Goal: Information Seeking & Learning: Learn about a topic

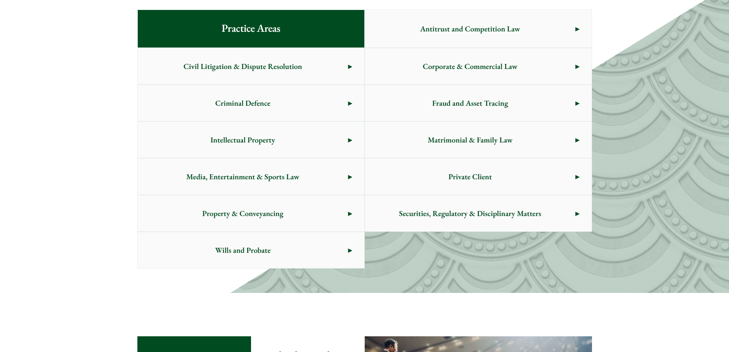
scroll to position [383, 0]
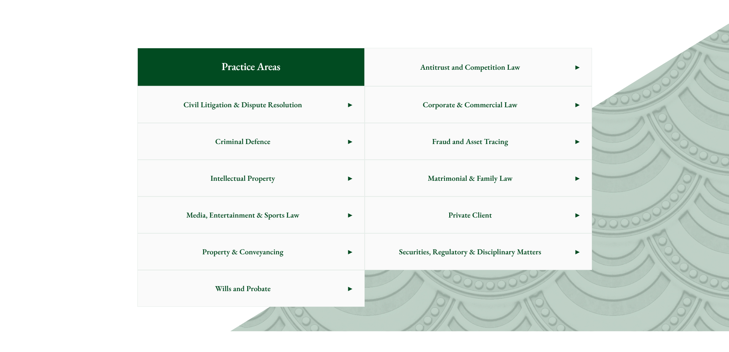
click at [270, 108] on span "Civil Litigation & Dispute Resolution" at bounding box center [243, 105] width 211 height 36
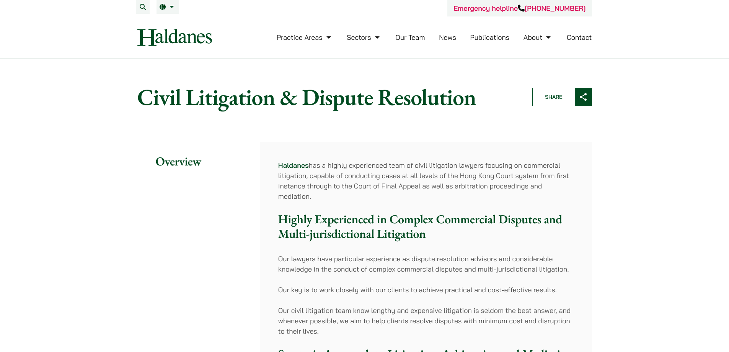
click at [411, 36] on link "Our Team" at bounding box center [409, 37] width 29 height 9
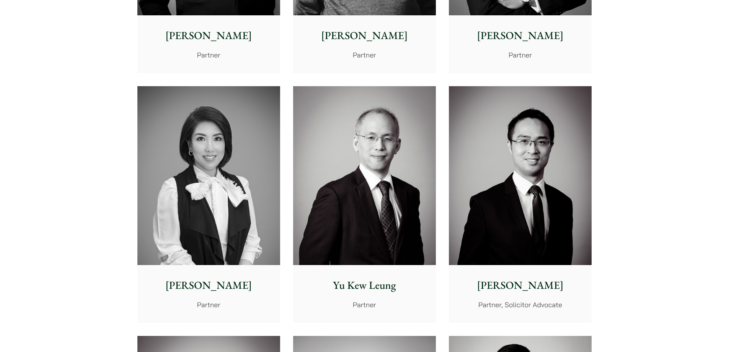
scroll to position [651, 0]
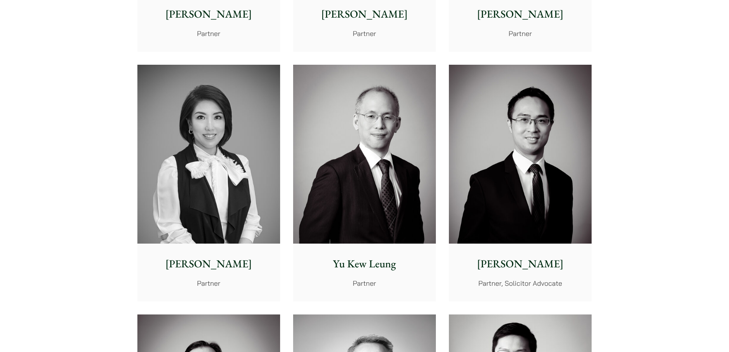
click at [236, 196] on img at bounding box center [208, 154] width 143 height 179
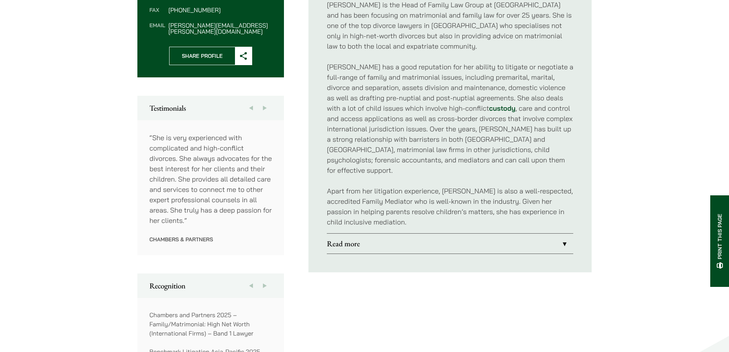
scroll to position [344, 0]
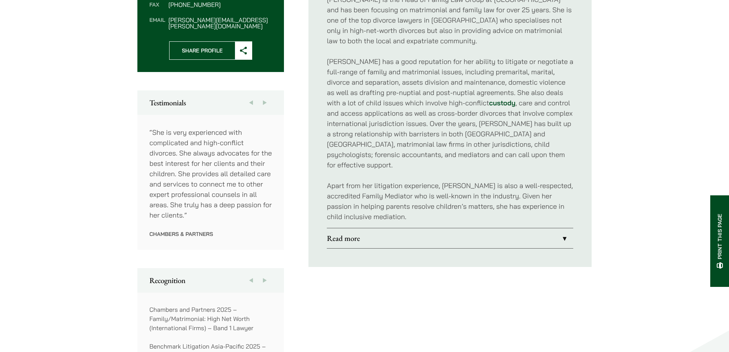
click at [357, 230] on link "Read more" at bounding box center [450, 238] width 246 height 20
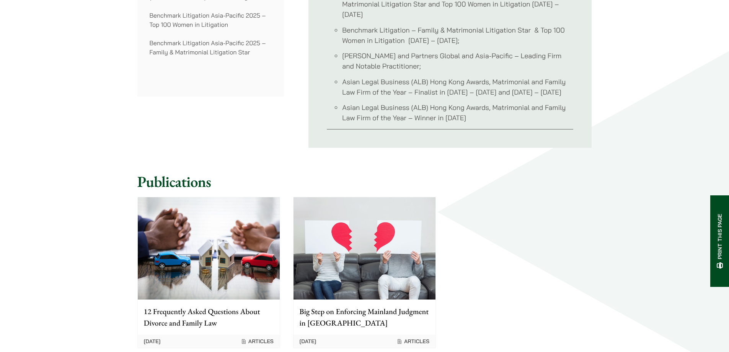
scroll to position [689, 0]
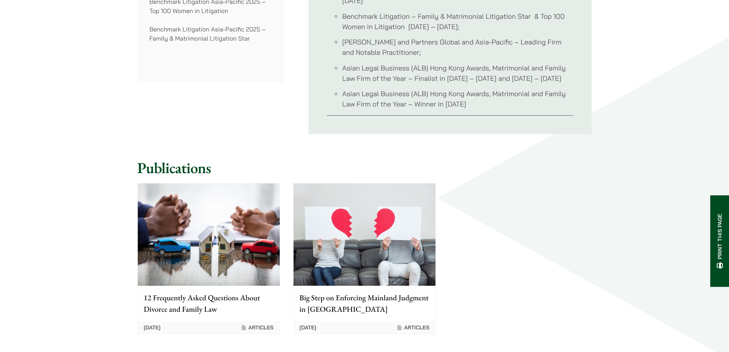
click at [322, 292] on p "Big Step on Enforcing Mainland Judgment in Hong Kong" at bounding box center [365, 303] width 130 height 23
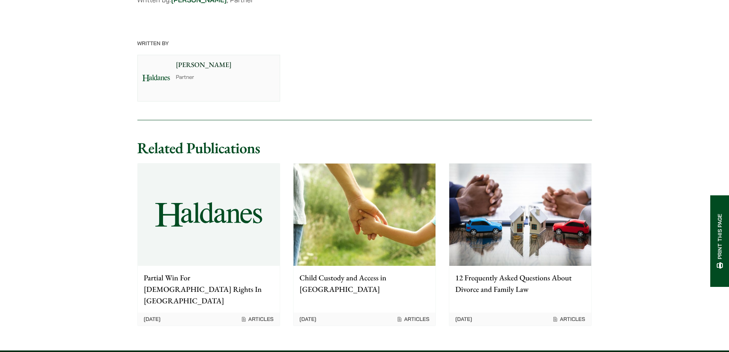
scroll to position [1378, 0]
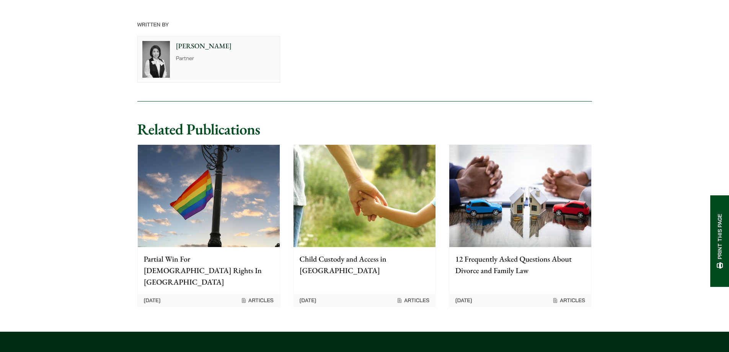
click at [481, 253] on p "12 Frequently Asked Questions About Divorce and Family Law" at bounding box center [520, 264] width 130 height 23
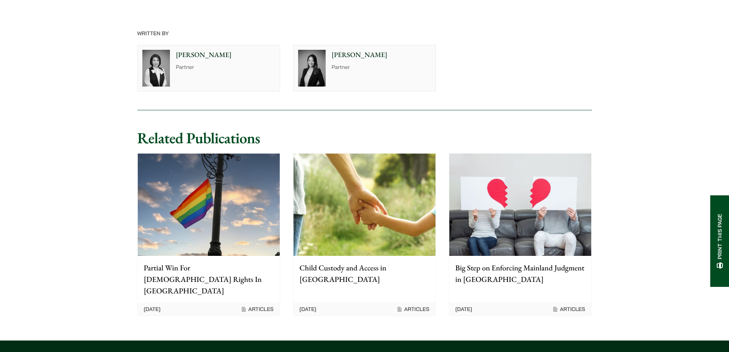
scroll to position [2603, 0]
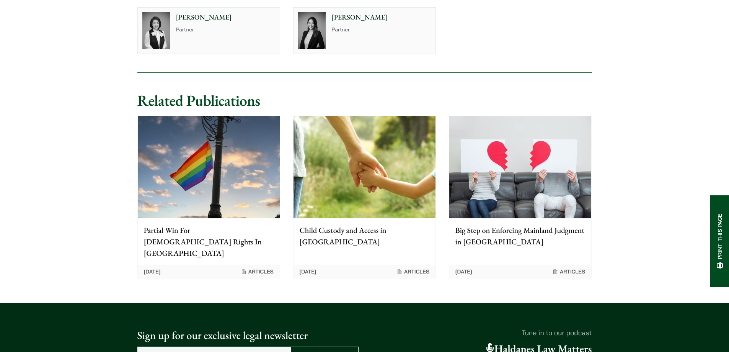
click at [340, 224] on p "Child Custody and Access in [GEOGRAPHIC_DATA]" at bounding box center [365, 235] width 130 height 23
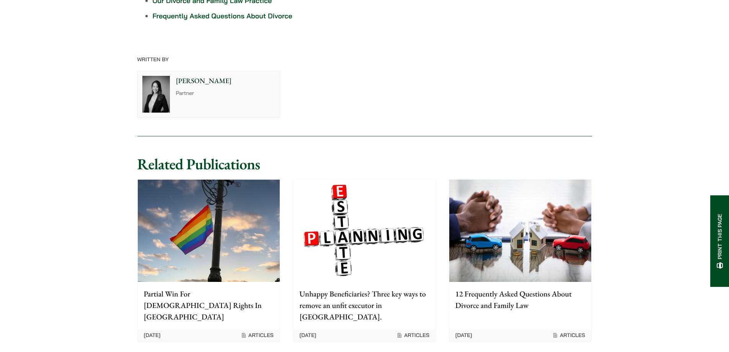
scroll to position [1722, 0]
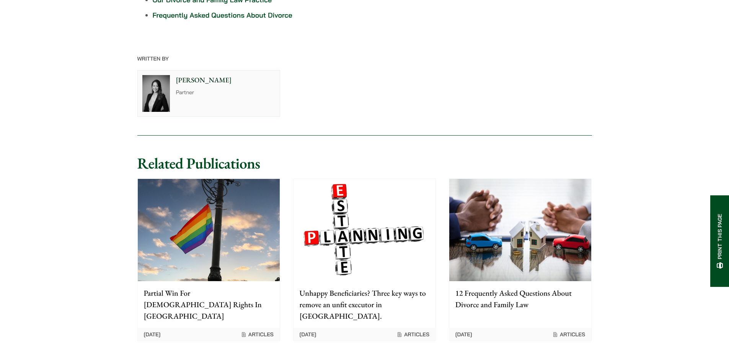
click at [207, 287] on p "Partial Win For LGBT Rights In Hong Kong" at bounding box center [209, 304] width 130 height 34
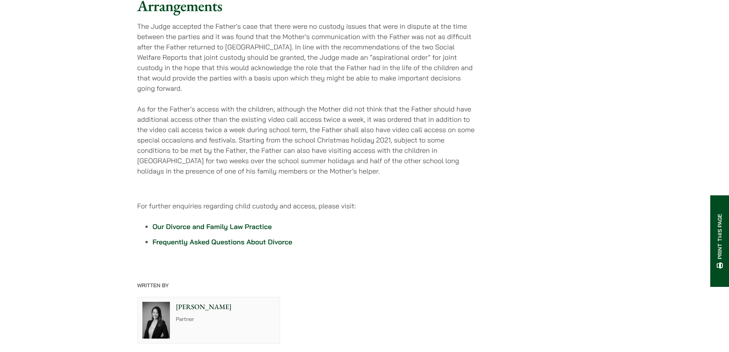
scroll to position [1493, 0]
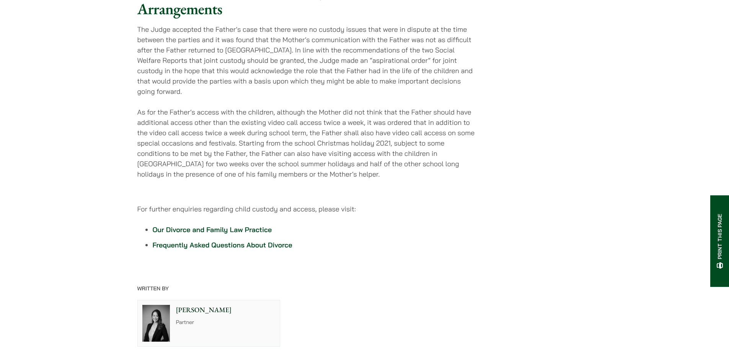
click at [191, 225] on link "Our Divorce and Family Law Practice" at bounding box center [212, 229] width 119 height 9
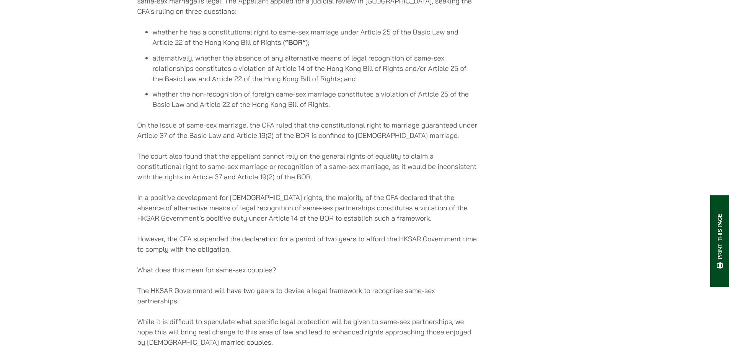
scroll to position [268, 0]
